Goal: Information Seeking & Learning: Find specific fact

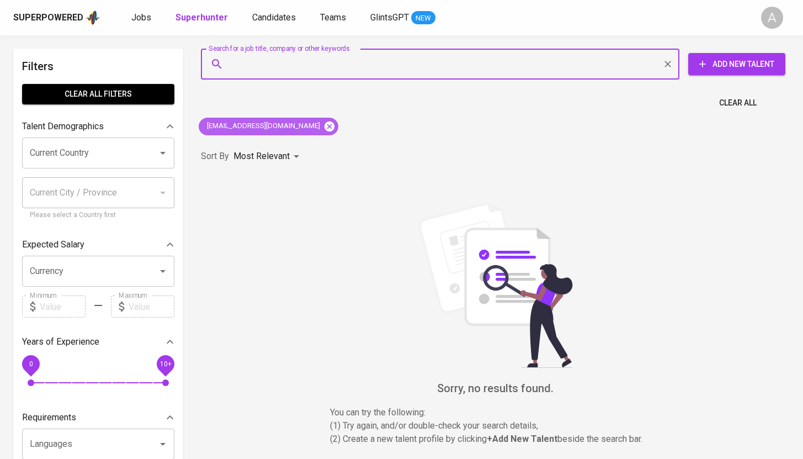
click at [336, 122] on icon at bounding box center [330, 126] width 12 height 12
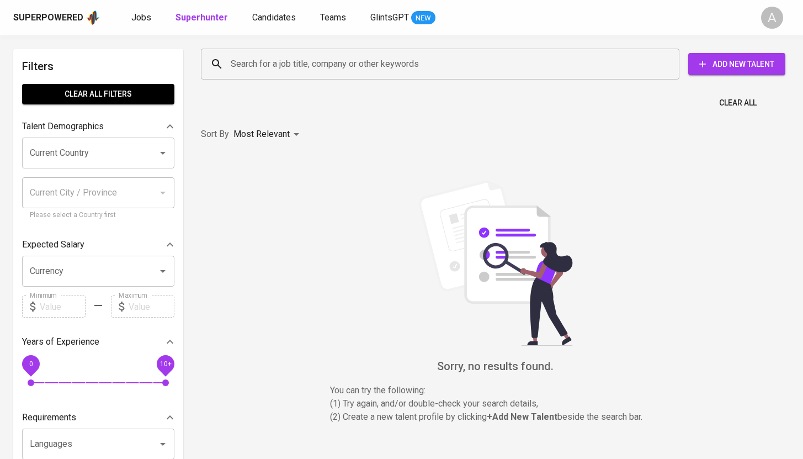
click at [347, 64] on input "Search for a job title, company or other keywords" at bounding box center [443, 64] width 430 height 21
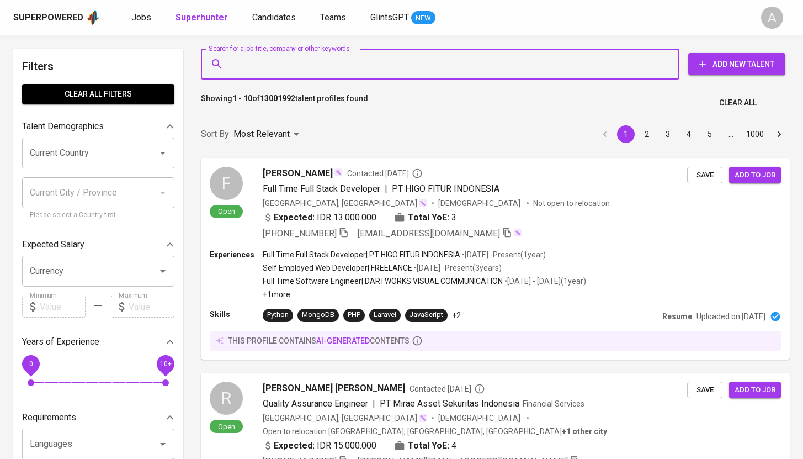
paste input "[EMAIL_ADDRESS][DOMAIN_NAME]"
type input "[EMAIL_ADDRESS][DOMAIN_NAME]"
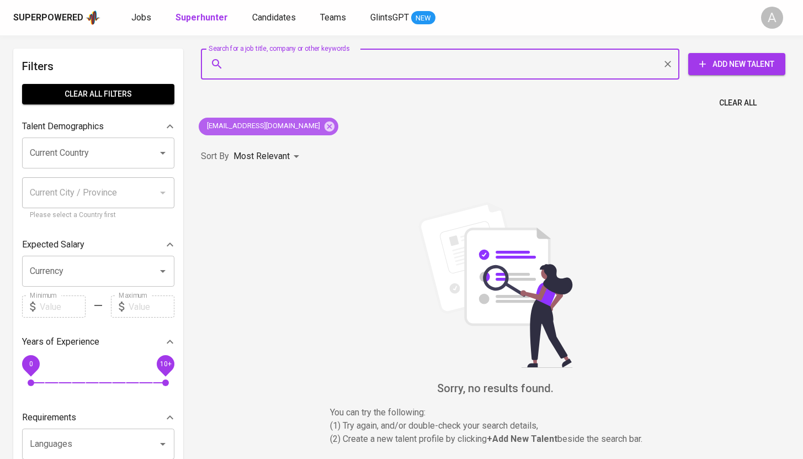
click at [327, 126] on div "[EMAIL_ADDRESS][DOMAIN_NAME]" at bounding box center [269, 127] width 140 height 18
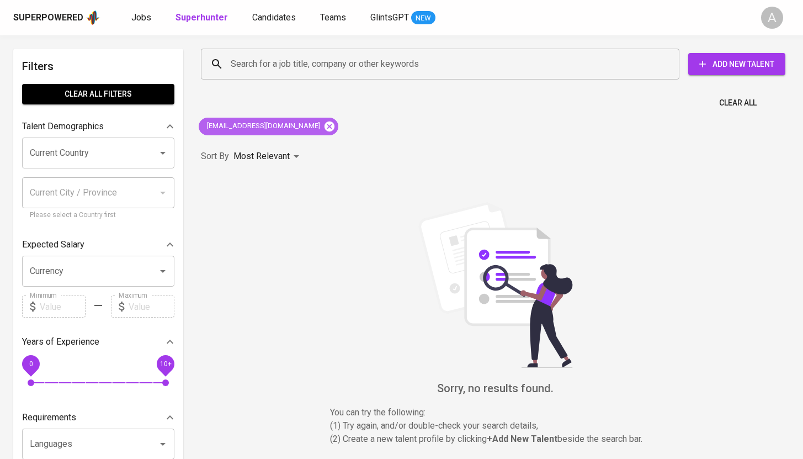
click at [325, 126] on icon at bounding box center [330, 126] width 10 height 10
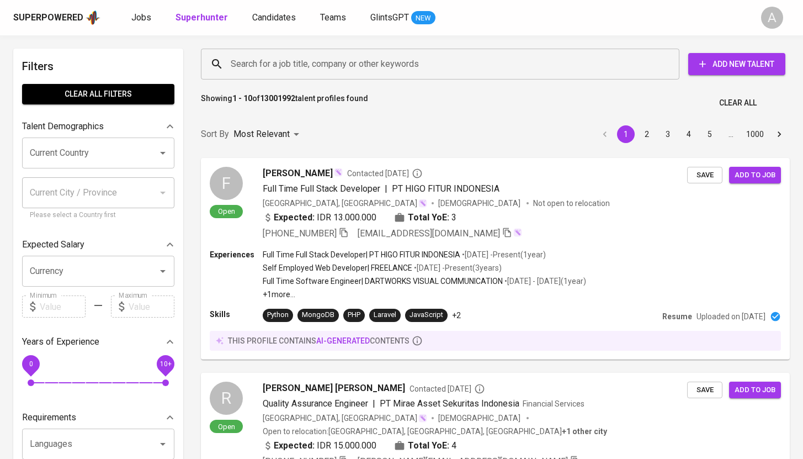
click at [388, 65] on input "Search for a job title, company or other keywords" at bounding box center [443, 64] width 430 height 21
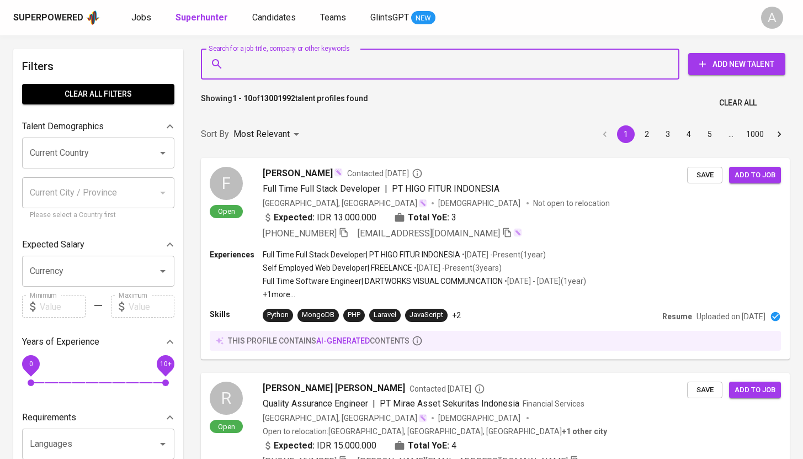
paste input "[EMAIL_ADDRESS][DOMAIN_NAME]"
type input "[EMAIL_ADDRESS][DOMAIN_NAME]"
